Goal: Information Seeking & Learning: Learn about a topic

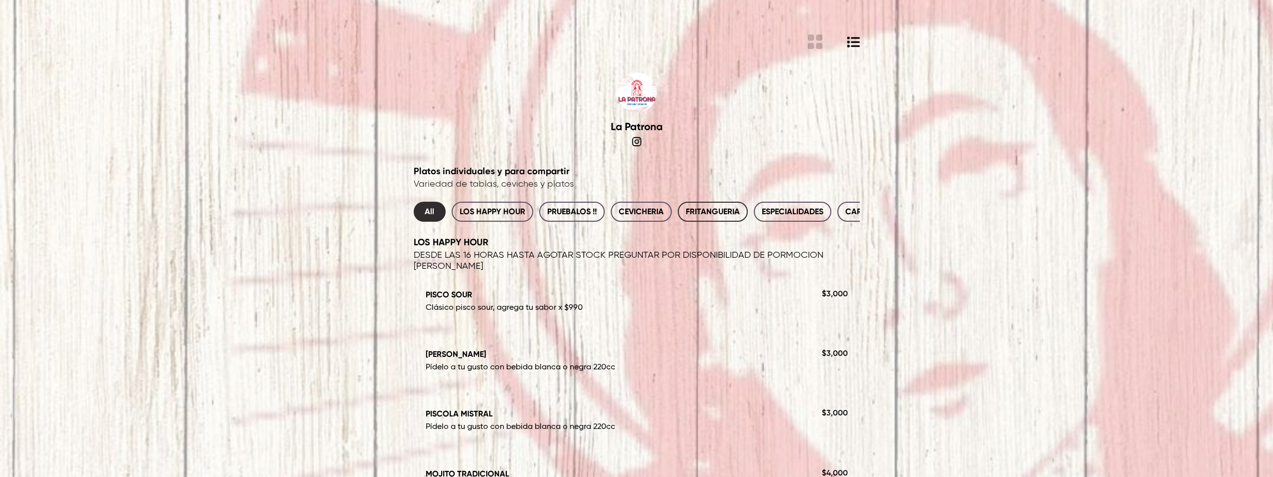
click at [733, 211] on span "FRITANGUERIA" at bounding box center [713, 212] width 54 height 14
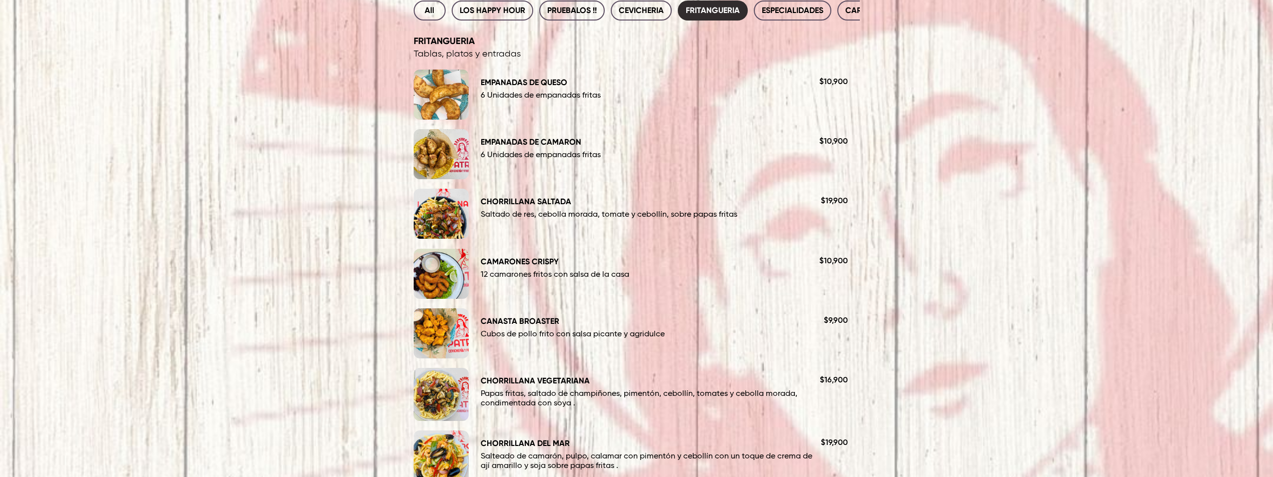
scroll to position [39, 0]
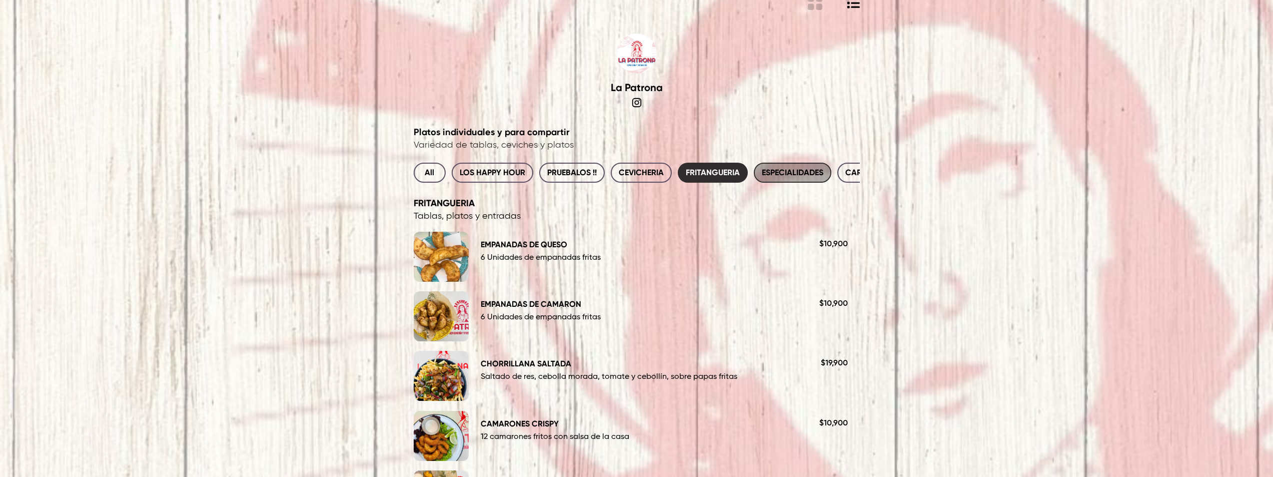
click at [788, 177] on span "ESPECIALIDADES" at bounding box center [793, 173] width 62 height 14
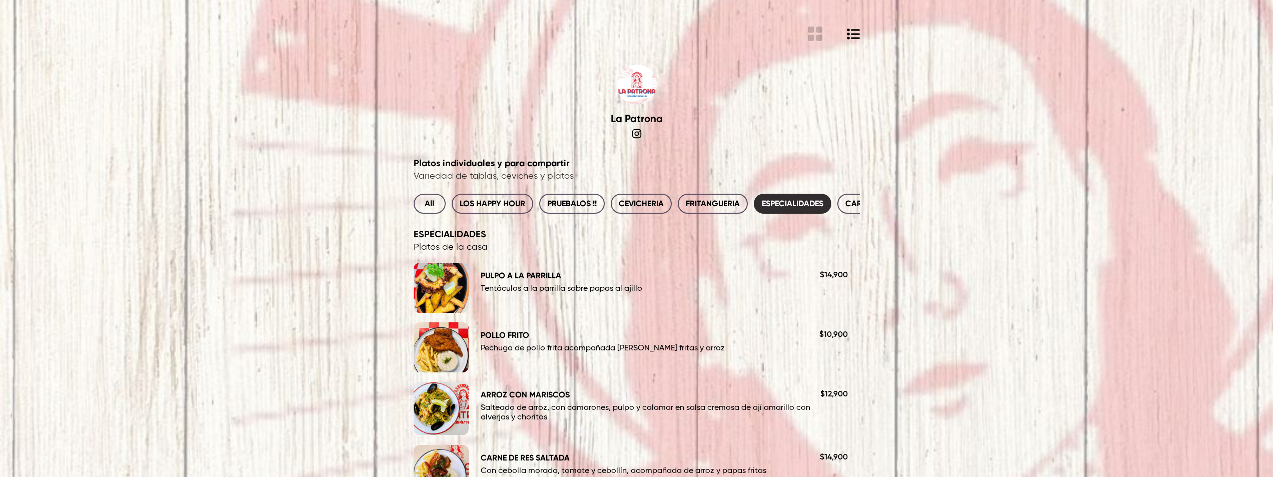
scroll to position [0, 0]
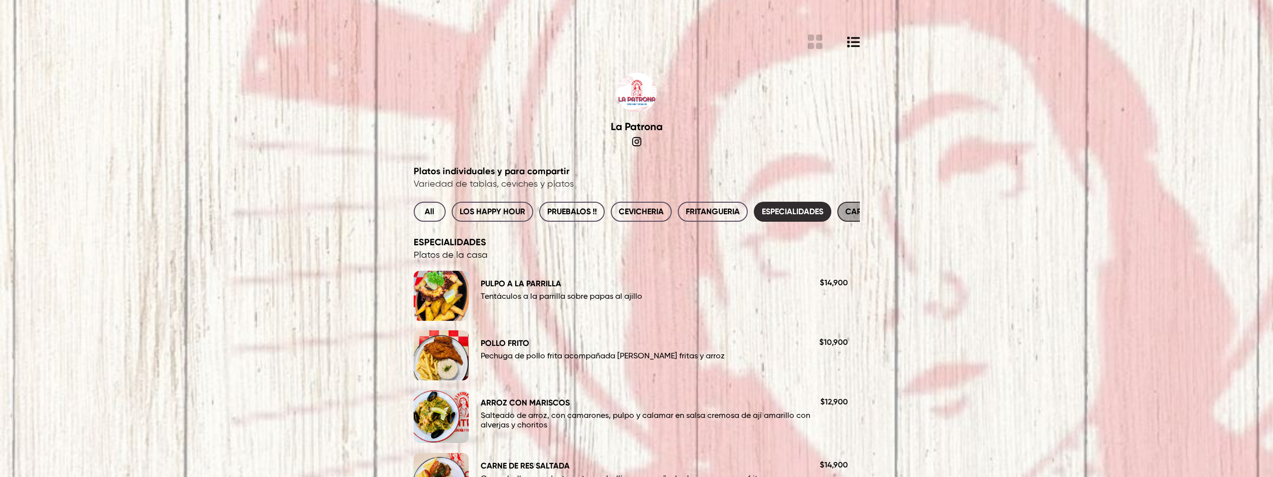
click at [841, 214] on button "CARNES Y PESCADOS" at bounding box center [886, 212] width 97 height 20
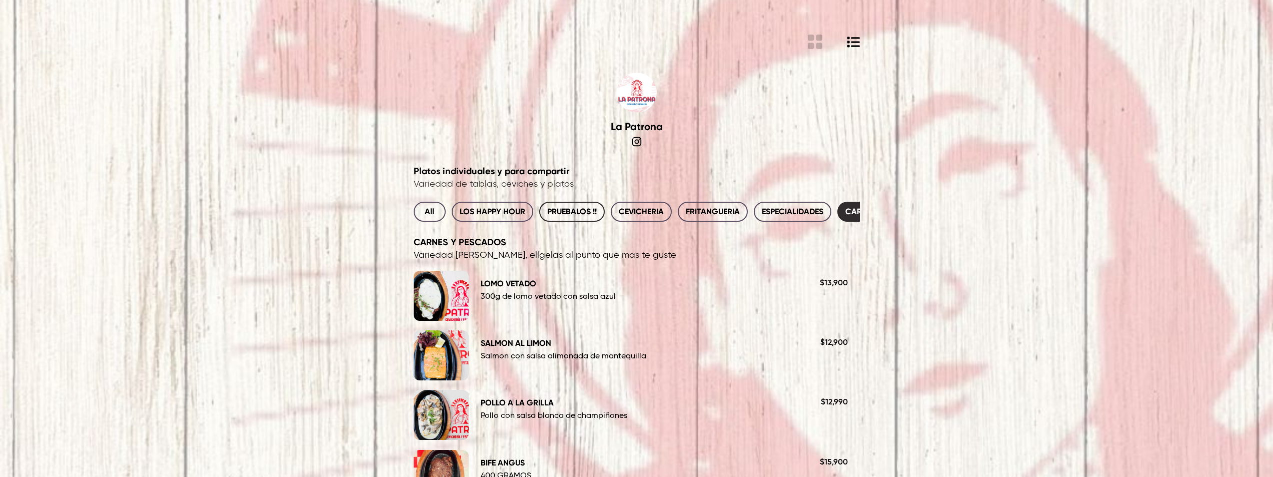
click at [572, 211] on span "PRUEBALOS !!" at bounding box center [572, 212] width 50 height 14
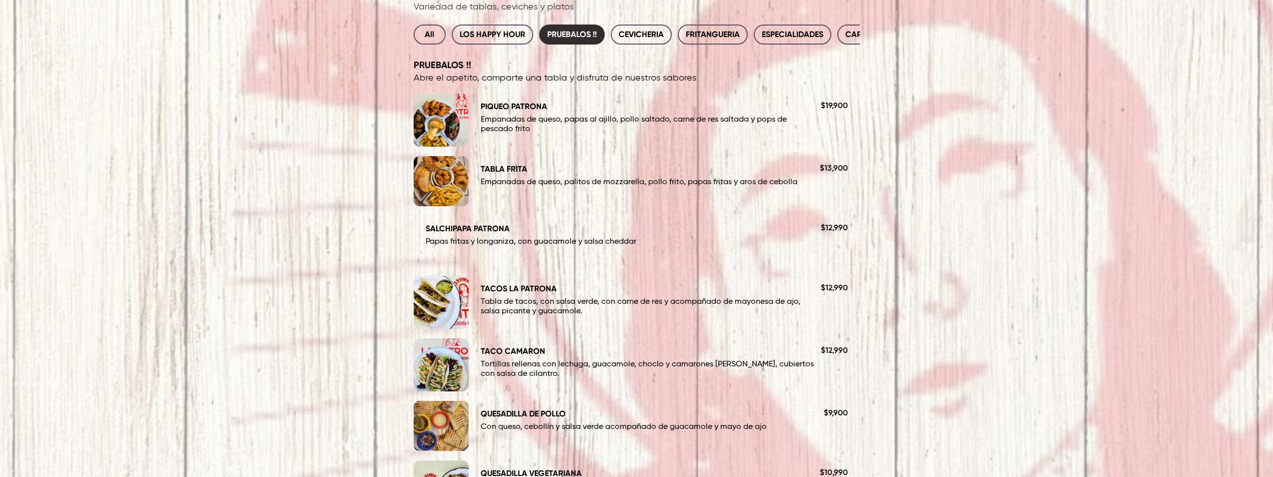
scroll to position [170, 0]
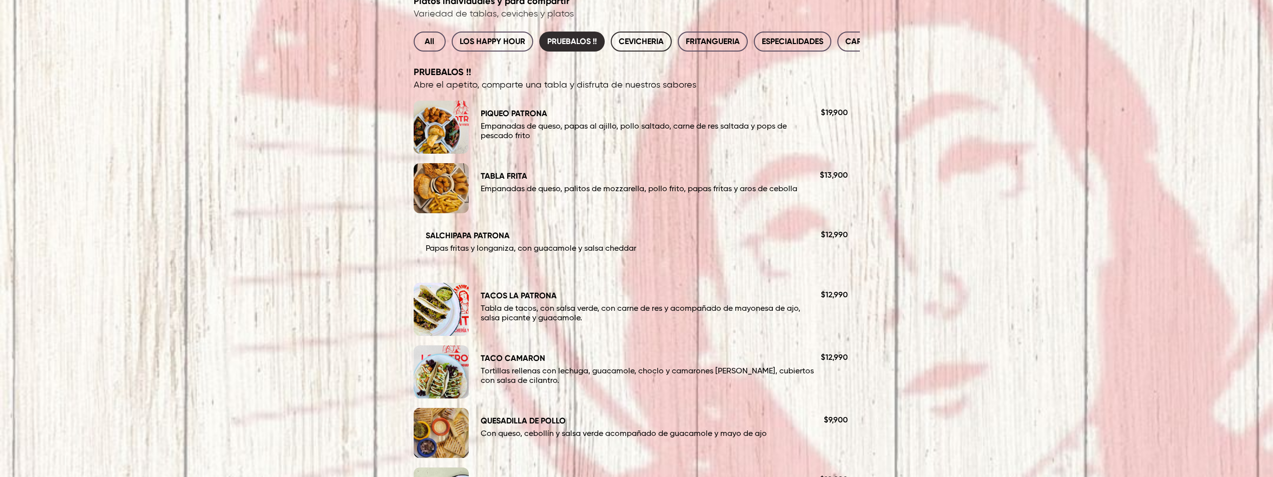
click at [645, 46] on span "CEVICHERIA" at bounding box center [641, 42] width 45 height 14
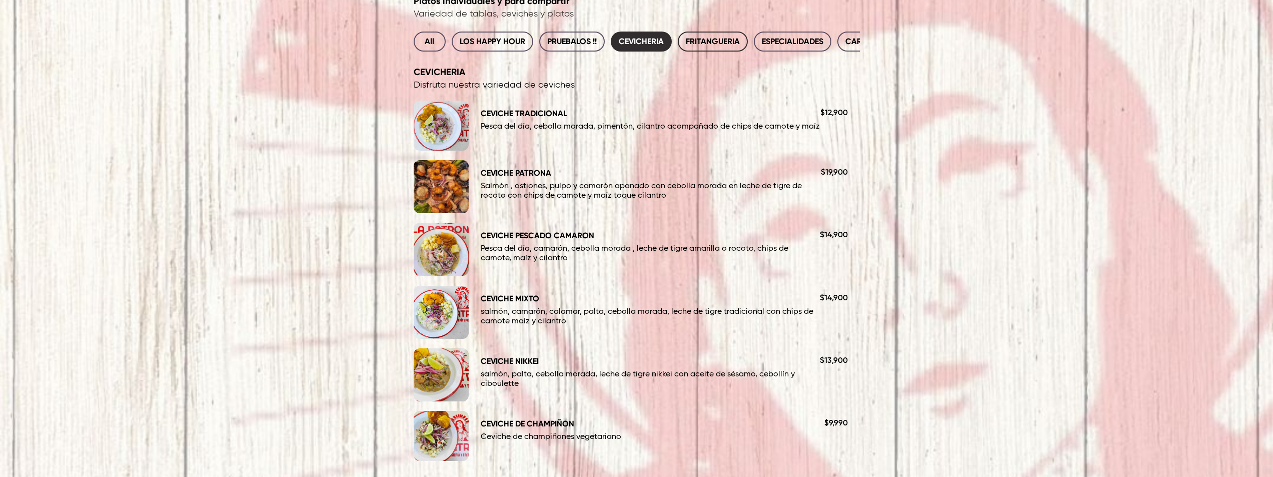
click at [725, 43] on span "FRITANGUERIA" at bounding box center [713, 42] width 54 height 14
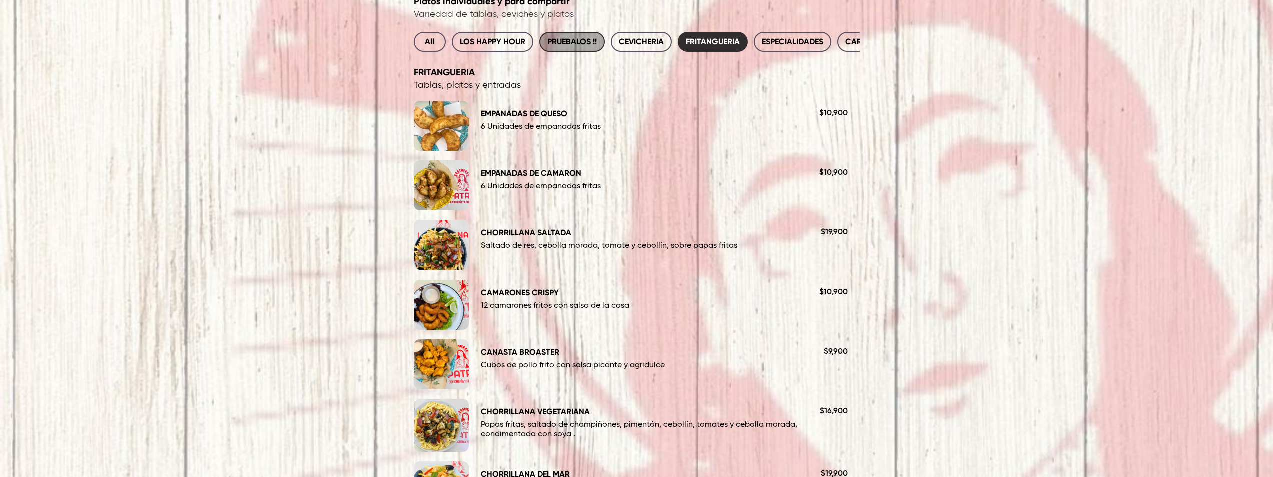
click at [577, 45] on span "PRUEBALOS !!" at bounding box center [572, 42] width 50 height 14
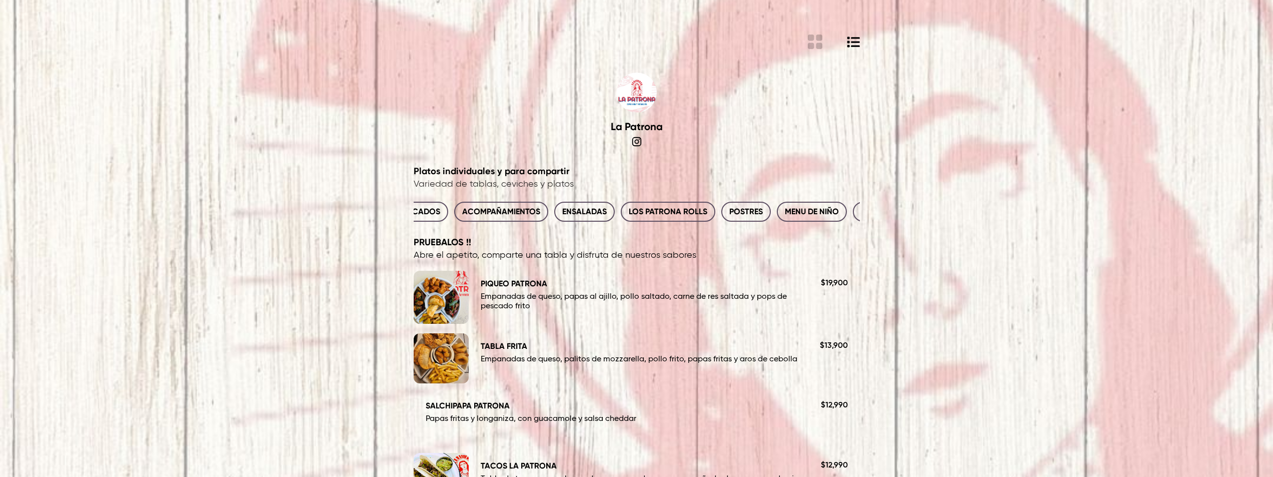
scroll to position [0, 488]
click at [651, 215] on span "LOS PATRONA ROLLS" at bounding box center [666, 212] width 79 height 14
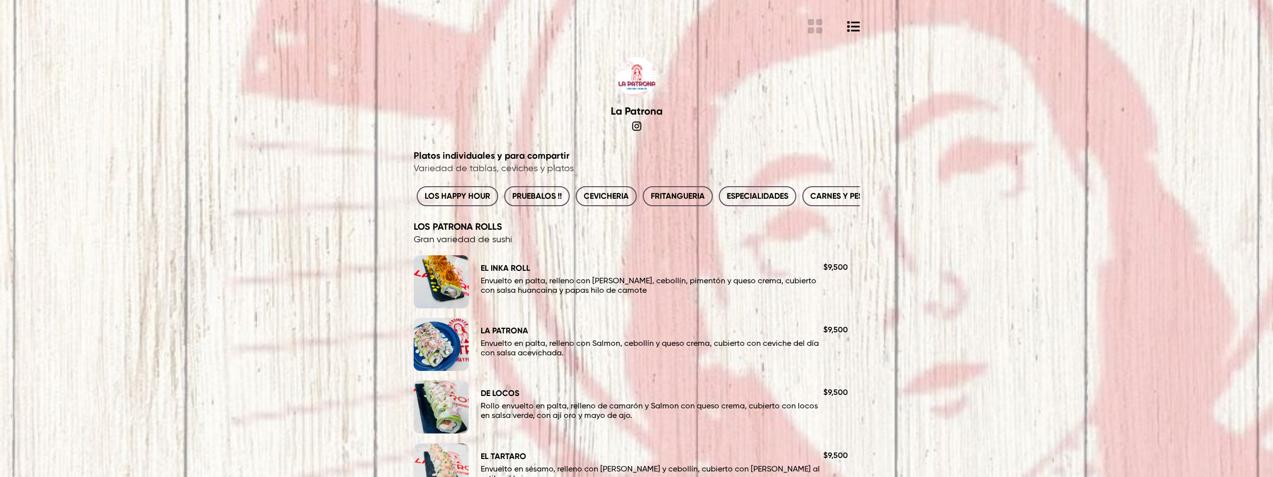
scroll to position [0, 0]
click at [577, 196] on span "PRUEBALOS !!" at bounding box center [572, 196] width 50 height 14
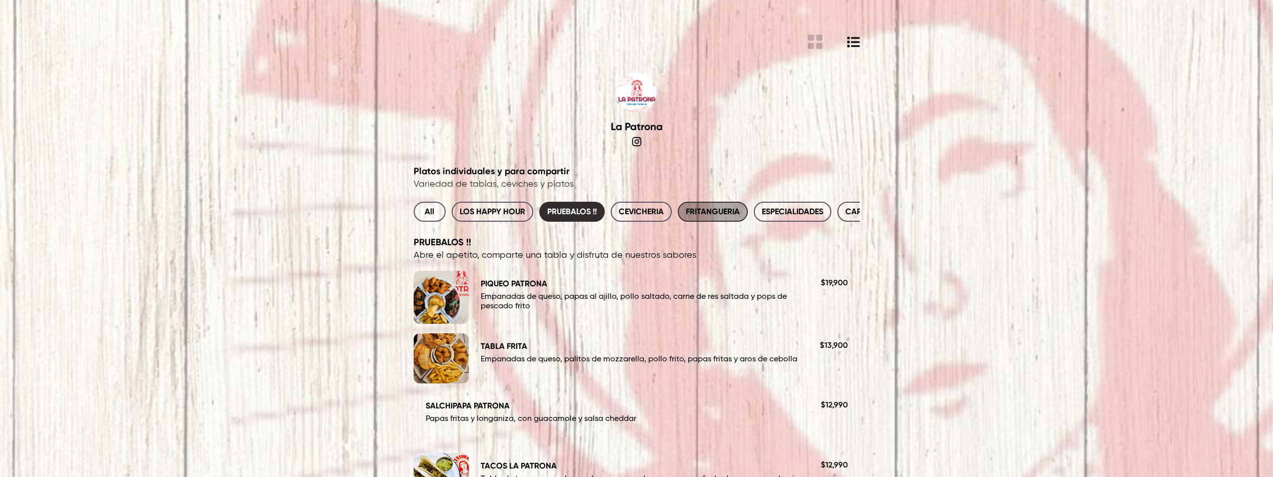
click at [716, 213] on span "FRITANGUERIA" at bounding box center [713, 212] width 54 height 14
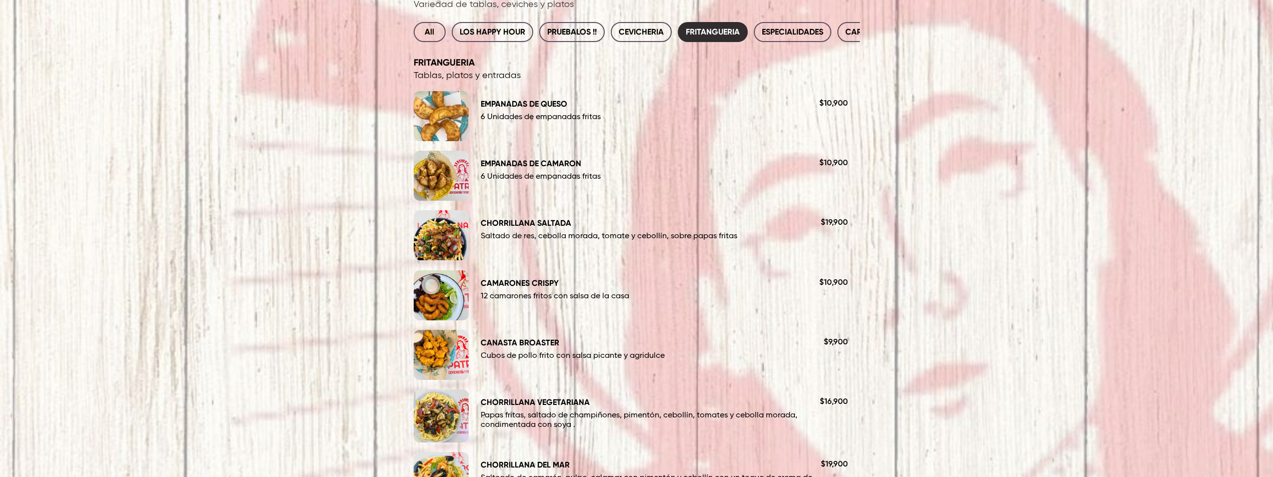
scroll to position [172, 0]
